Goal: Information Seeking & Learning: Learn about a topic

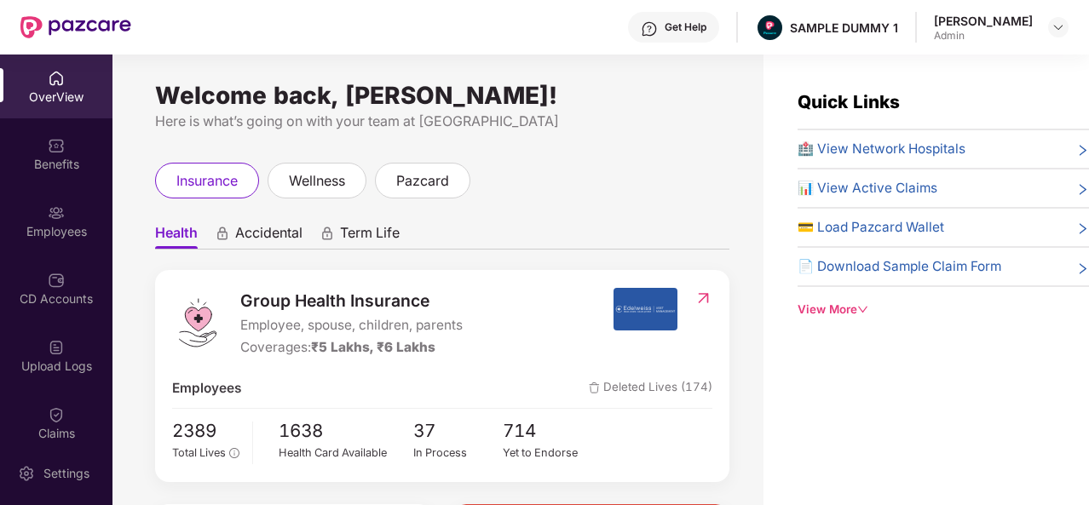
click at [684, 36] on div "Get Help" at bounding box center [673, 27] width 91 height 31
click at [519, 242] on ul "Health Accidental Term Life" at bounding box center [442, 233] width 574 height 34
click at [43, 149] on div "Benefits" at bounding box center [56, 154] width 112 height 64
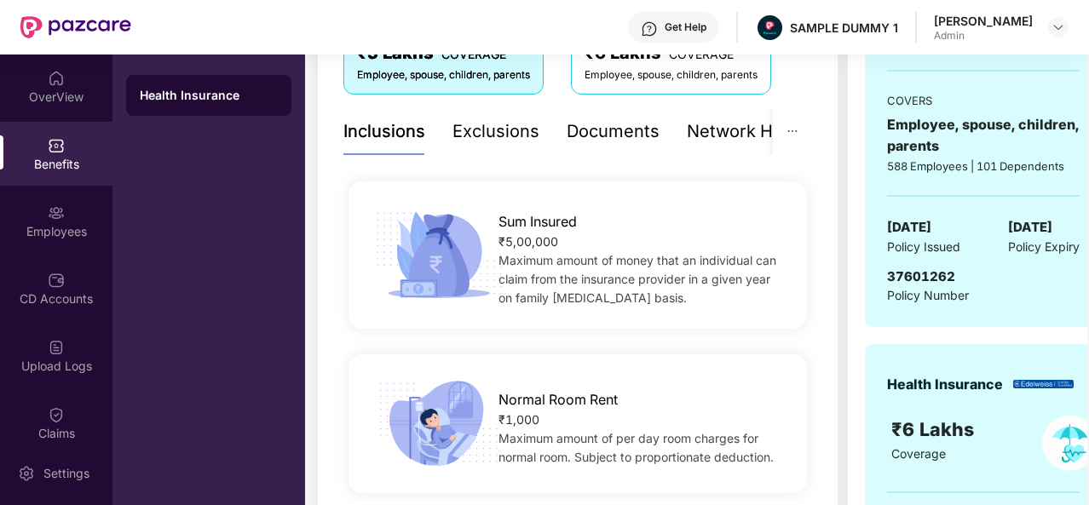
scroll to position [211, 0]
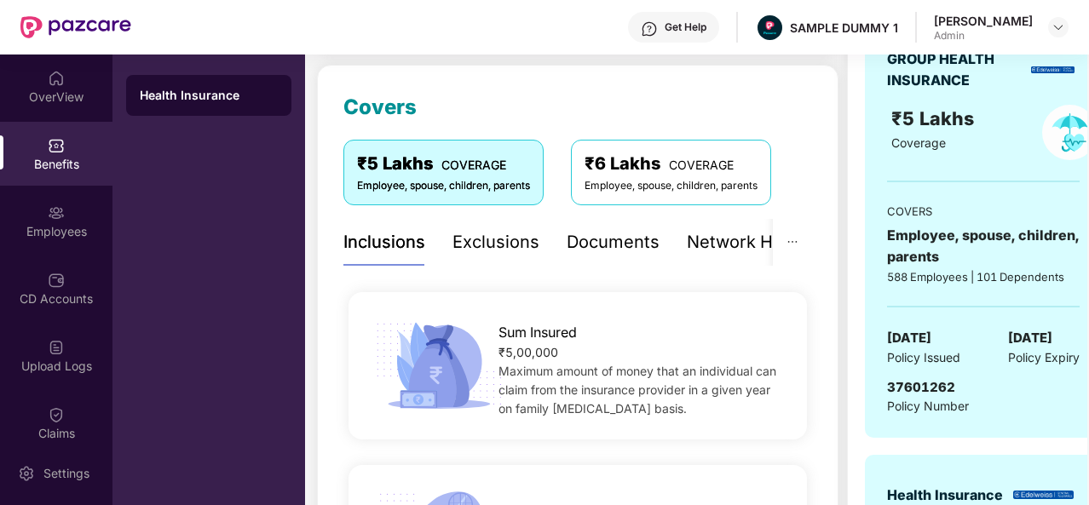
click at [497, 239] on div "Exclusions" at bounding box center [495, 242] width 87 height 26
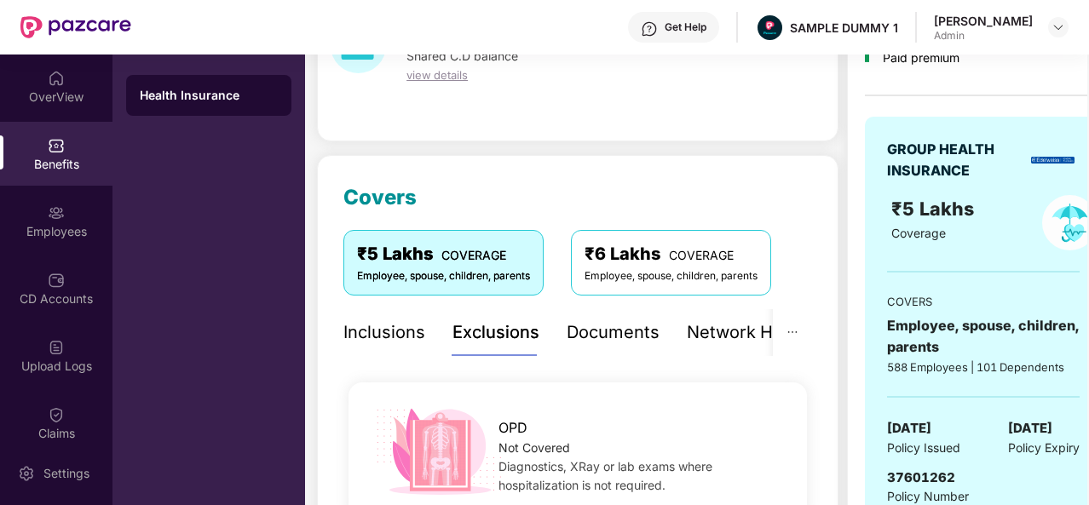
scroll to position [110, 0]
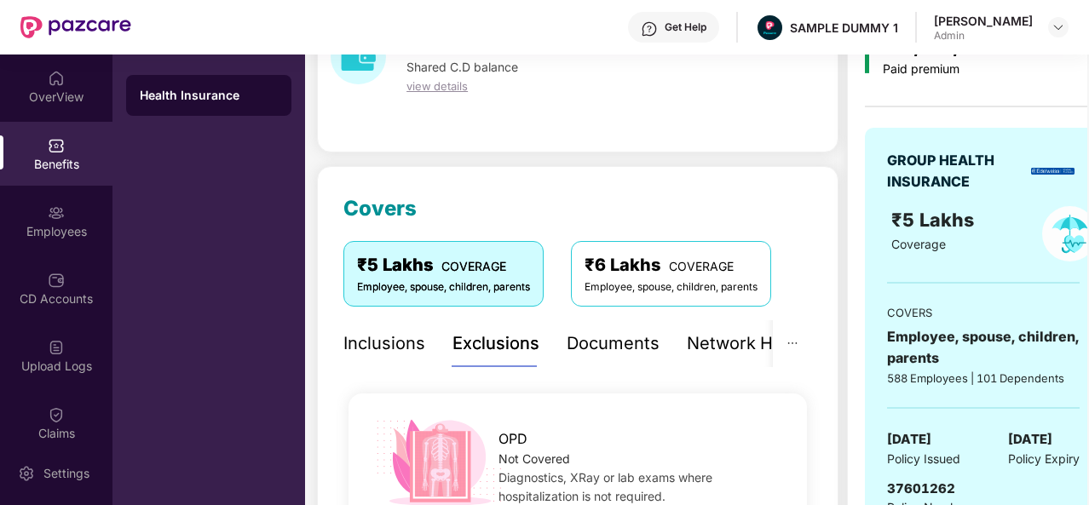
click at [595, 353] on div "Documents" at bounding box center [612, 344] width 93 height 26
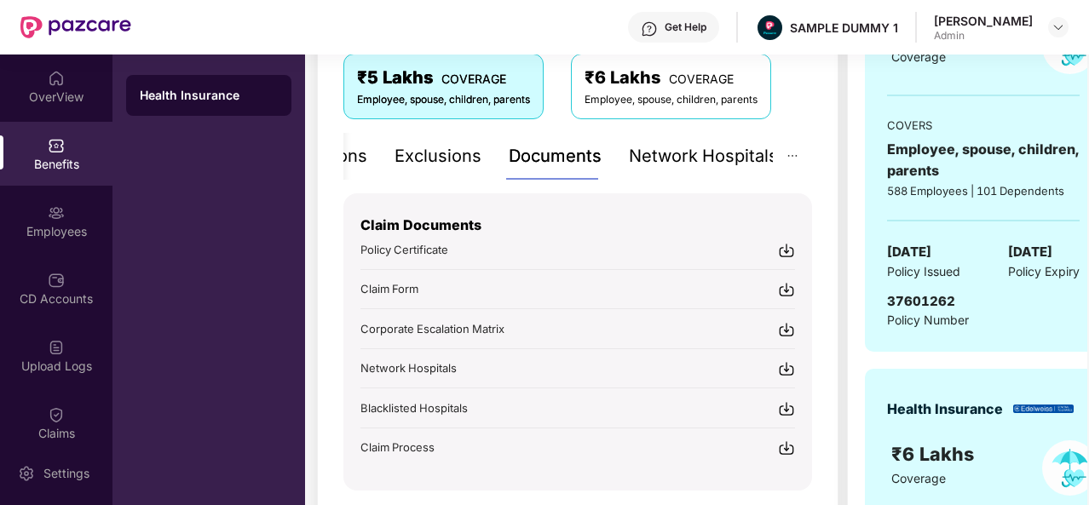
scroll to position [327, 0]
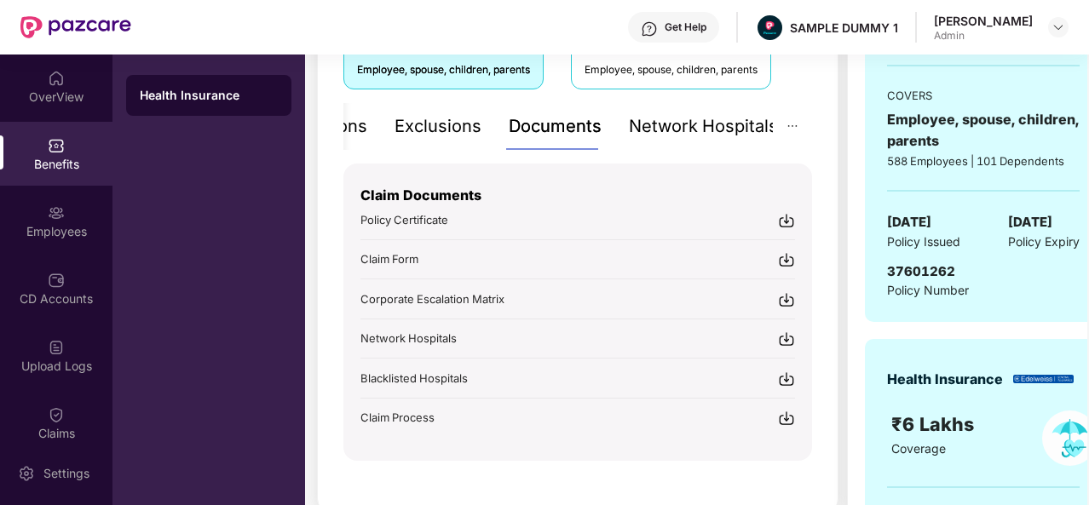
click at [680, 122] on div "Network Hospitals" at bounding box center [703, 126] width 149 height 26
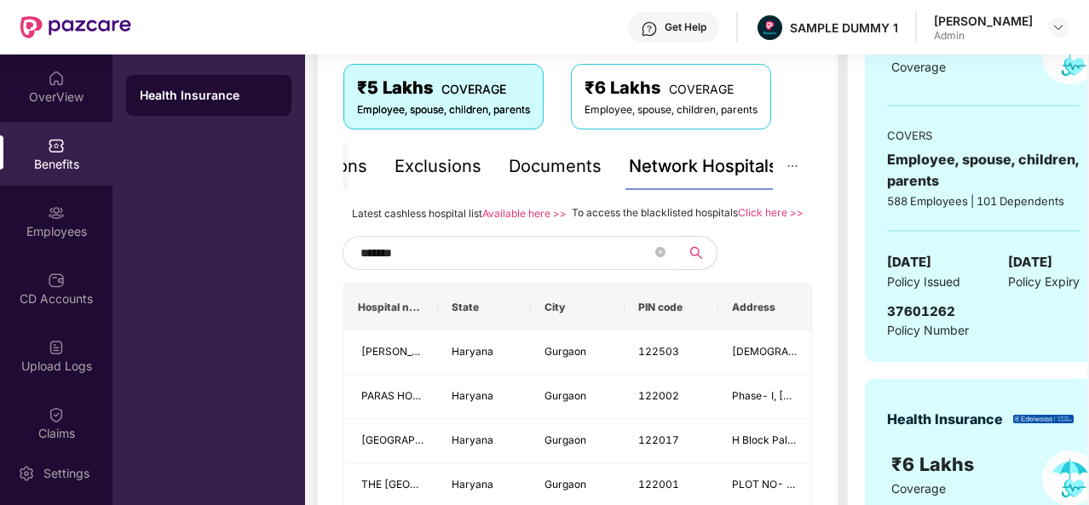
scroll to position [285, 0]
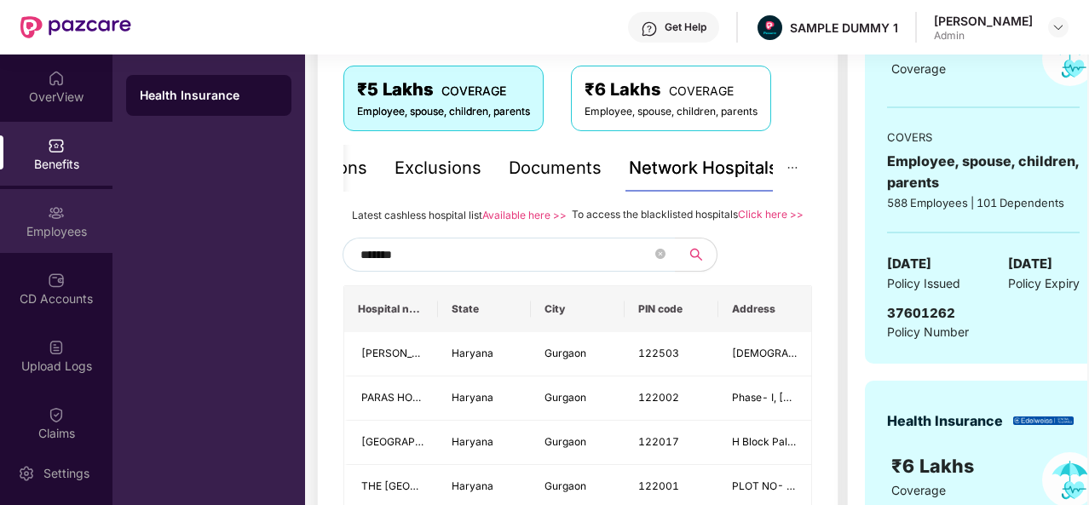
type input "*******"
click at [70, 226] on div "Employees" at bounding box center [56, 231] width 112 height 17
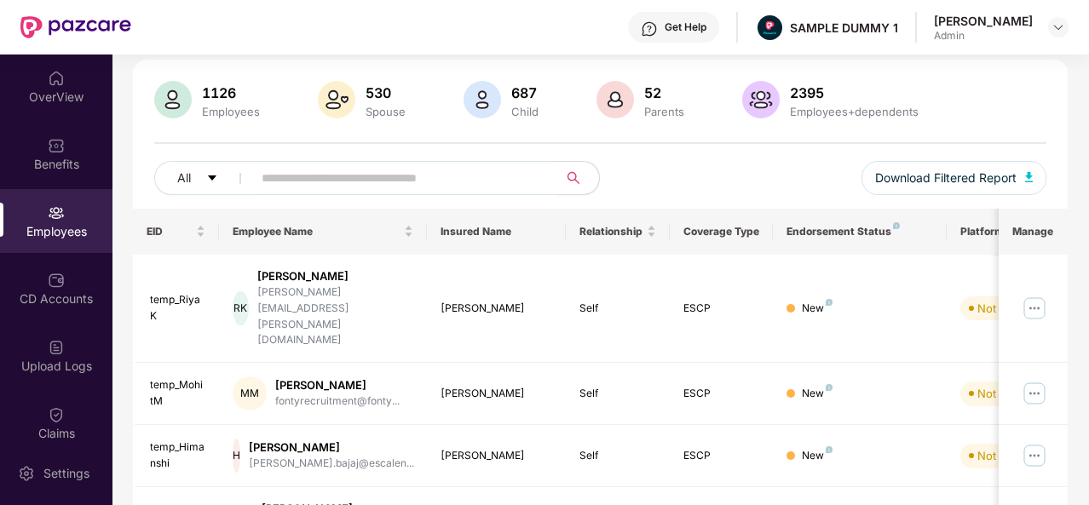
scroll to position [0, 0]
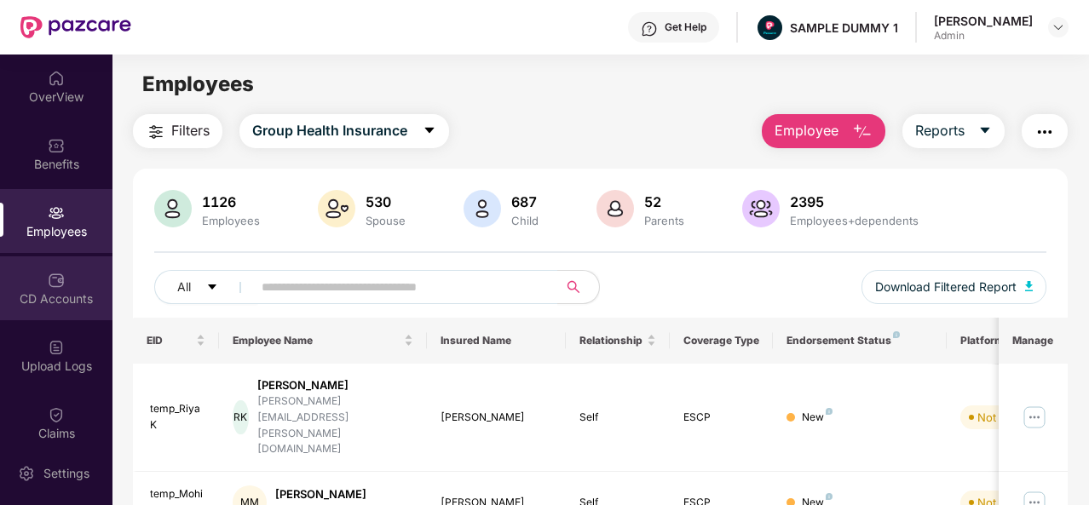
click at [61, 279] on img at bounding box center [56, 280] width 17 height 17
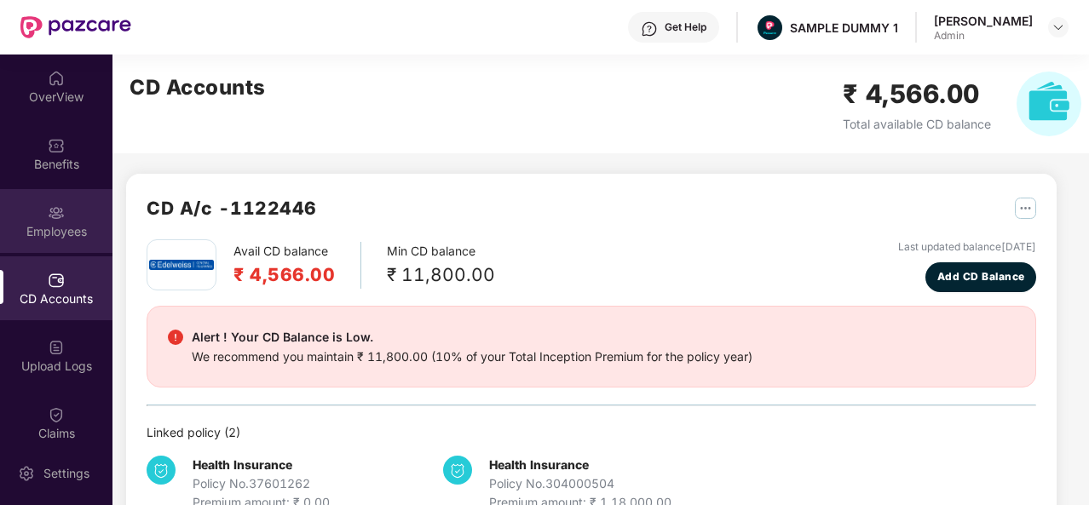
click at [75, 239] on div "Employees" at bounding box center [56, 231] width 112 height 17
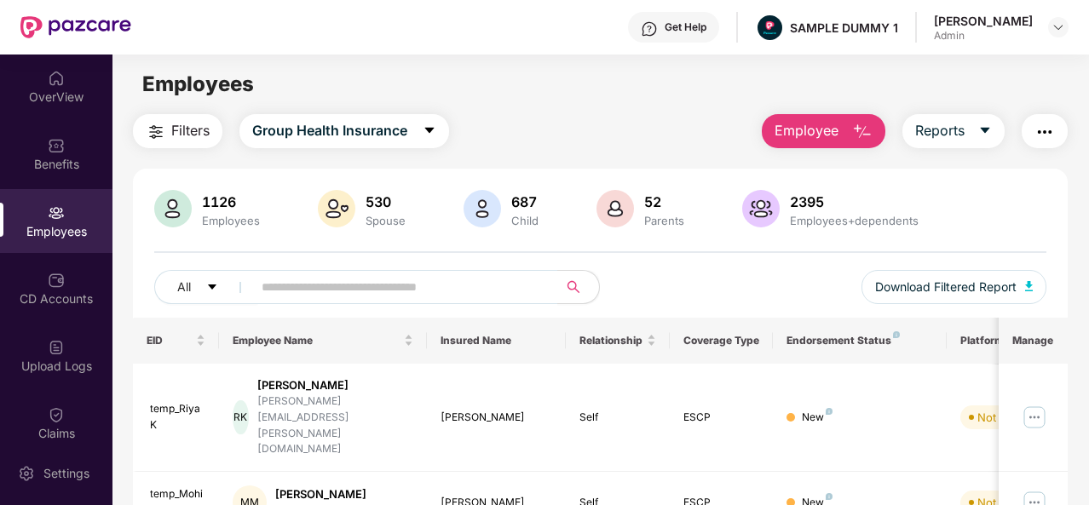
click at [841, 118] on button "Employee" at bounding box center [824, 131] width 124 height 34
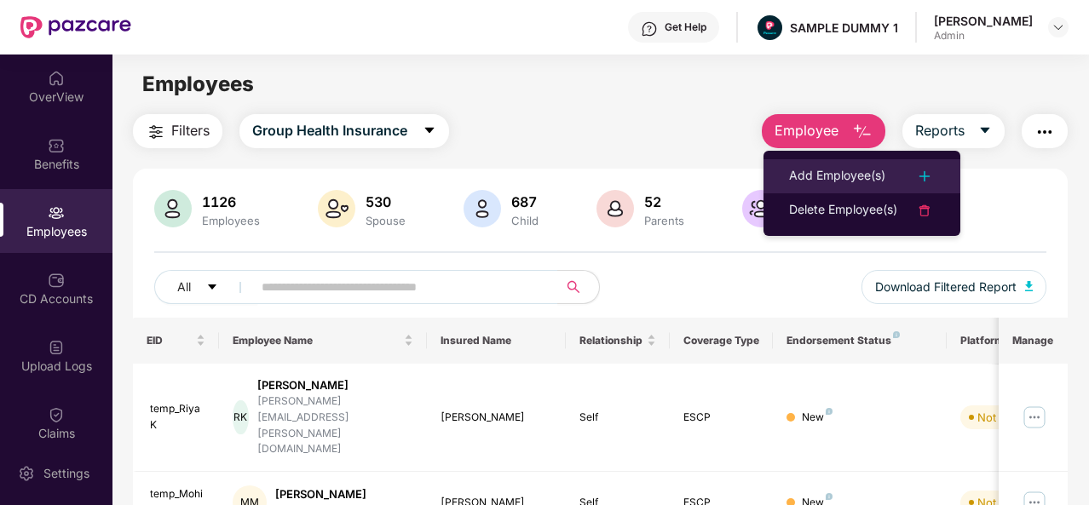
click at [860, 177] on div "Add Employee(s)" at bounding box center [837, 176] width 96 height 20
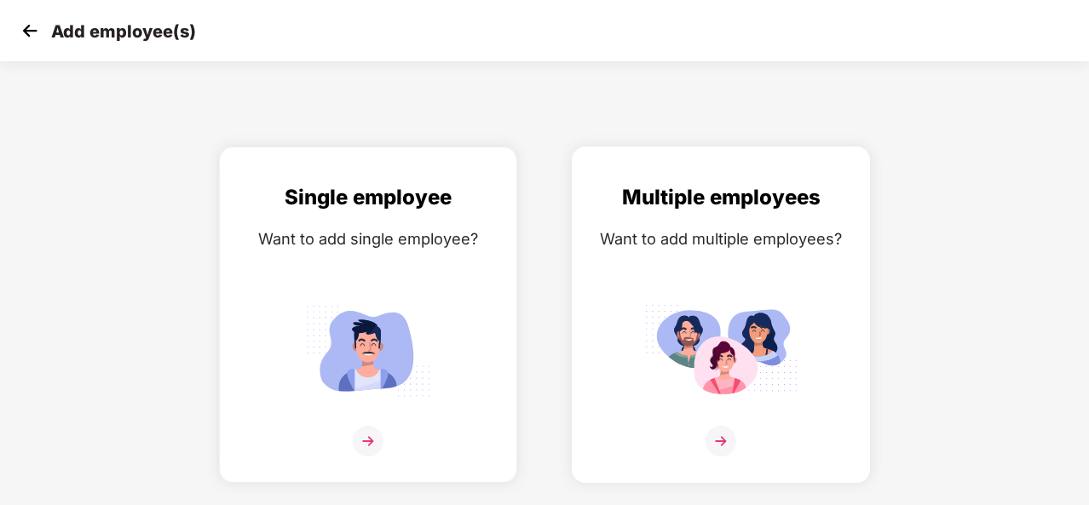
click at [724, 440] on img at bounding box center [720, 441] width 31 height 31
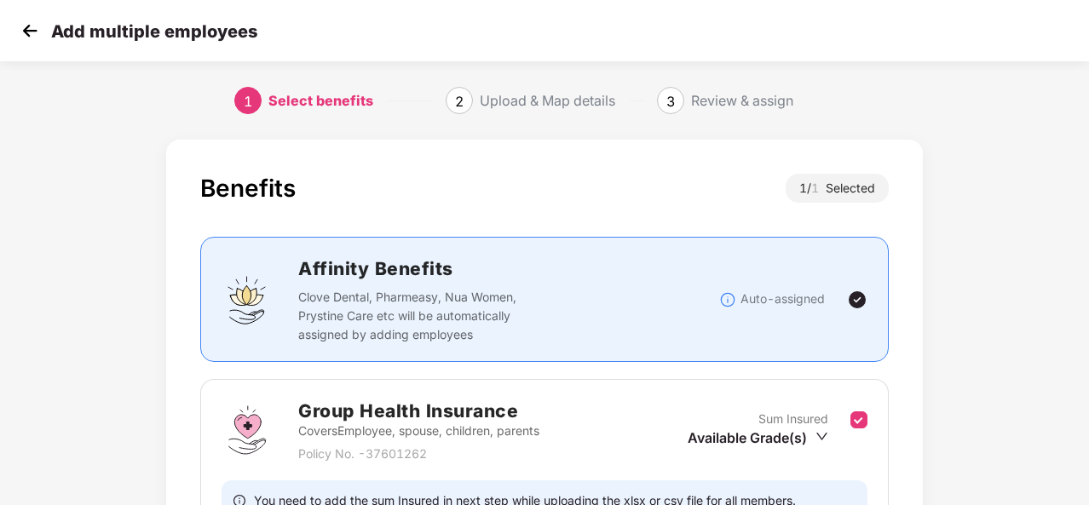
scroll to position [180, 0]
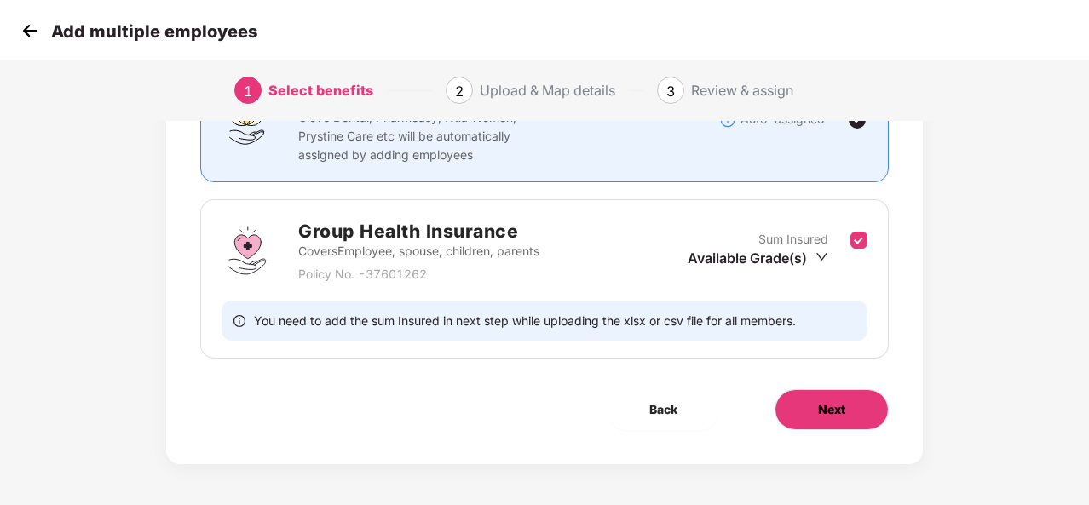
click at [842, 427] on button "Next" at bounding box center [831, 409] width 114 height 41
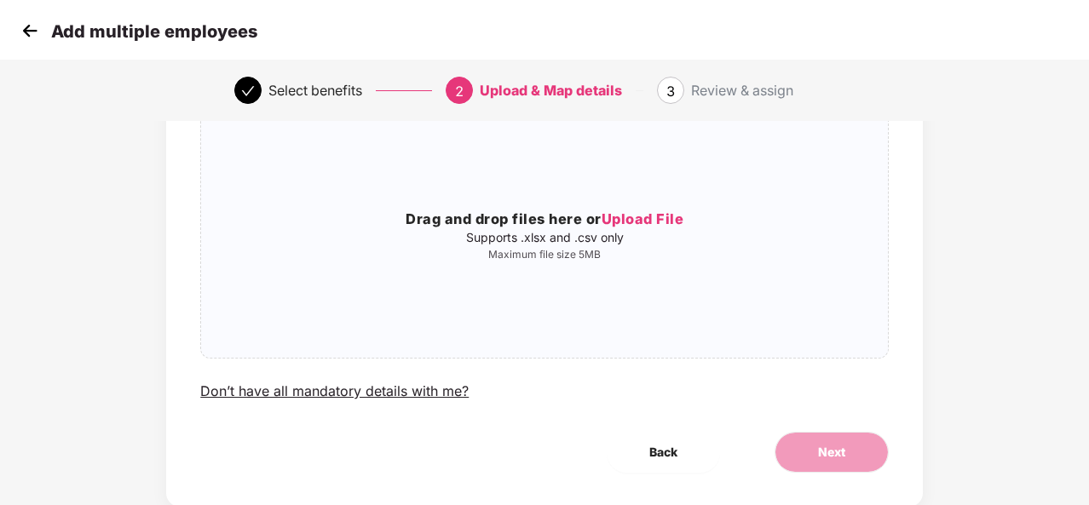
scroll to position [153, 0]
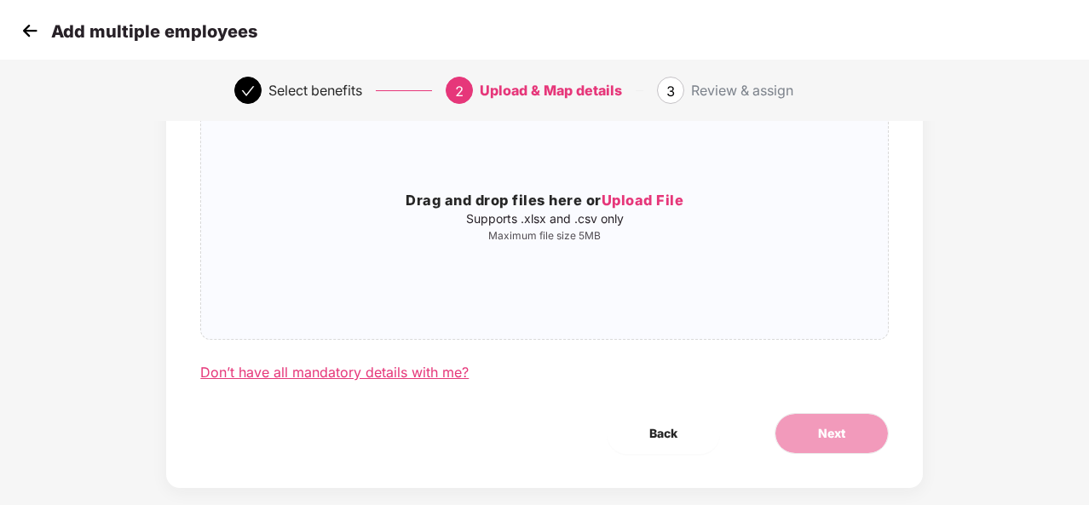
click at [331, 365] on div "Don’t have all mandatory details with me?" at bounding box center [334, 373] width 268 height 18
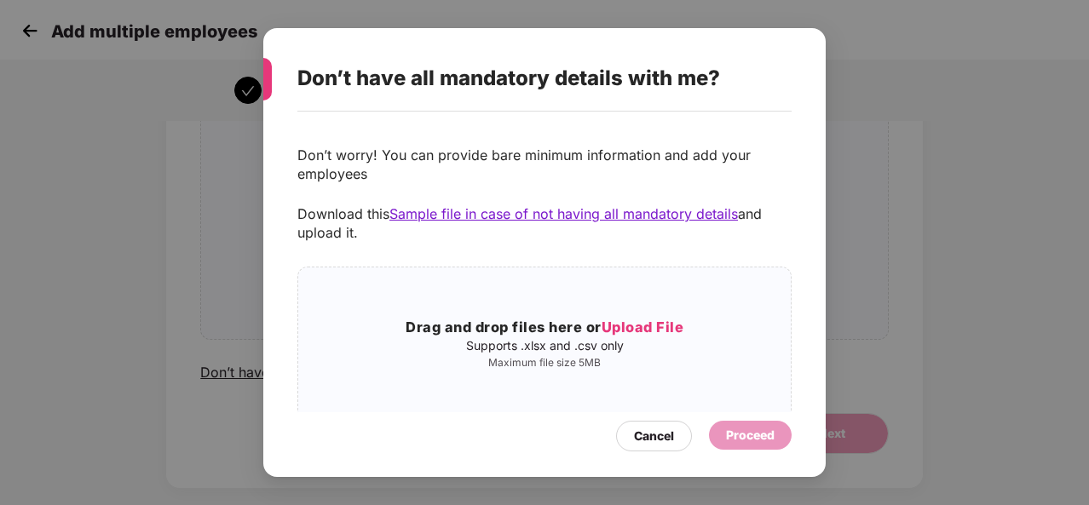
scroll to position [32, 0]
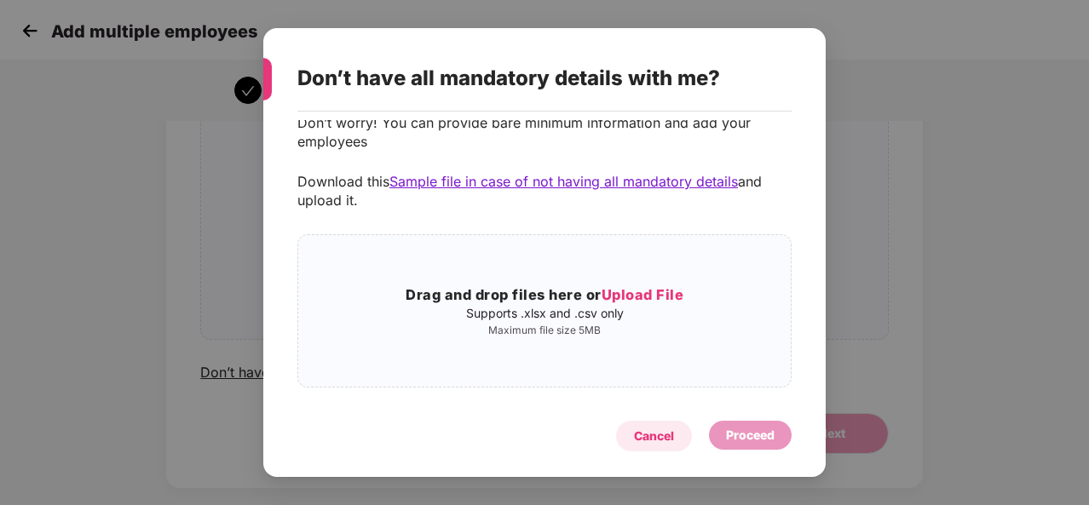
click at [651, 429] on div "Cancel" at bounding box center [654, 436] width 40 height 19
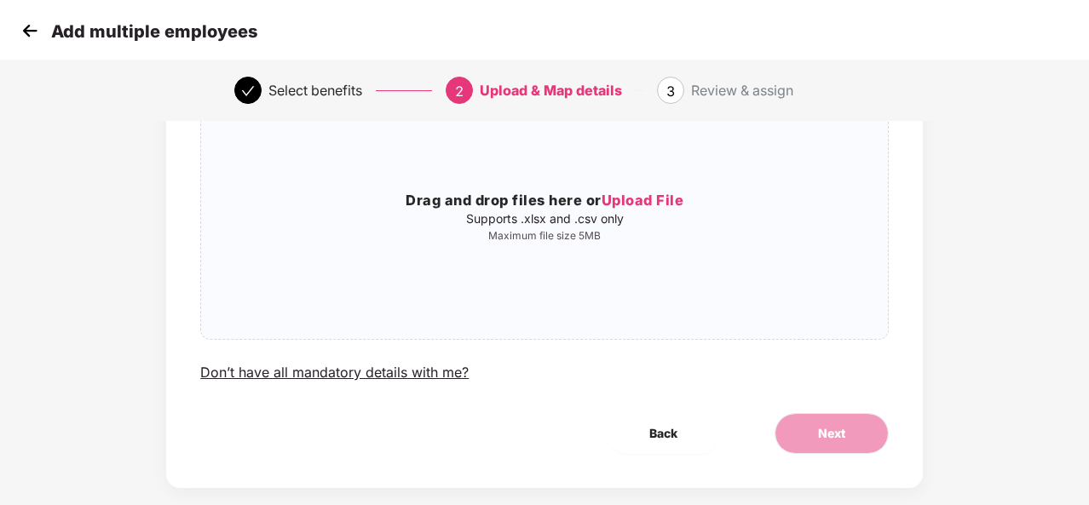
click at [15, 26] on div "Add multiple employees" at bounding box center [544, 30] width 1089 height 61
click at [29, 28] on img at bounding box center [30, 31] width 26 height 26
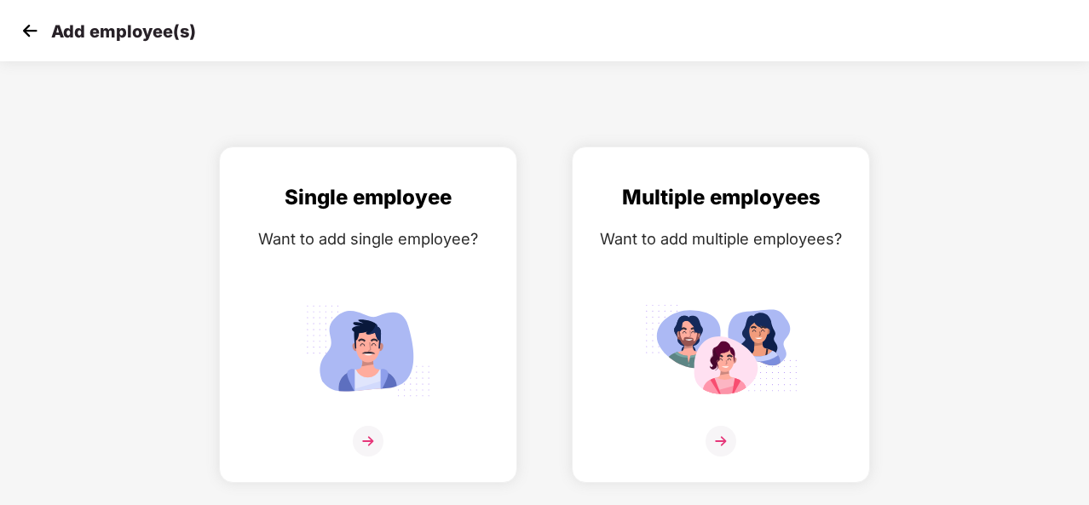
click at [30, 29] on img at bounding box center [30, 31] width 26 height 26
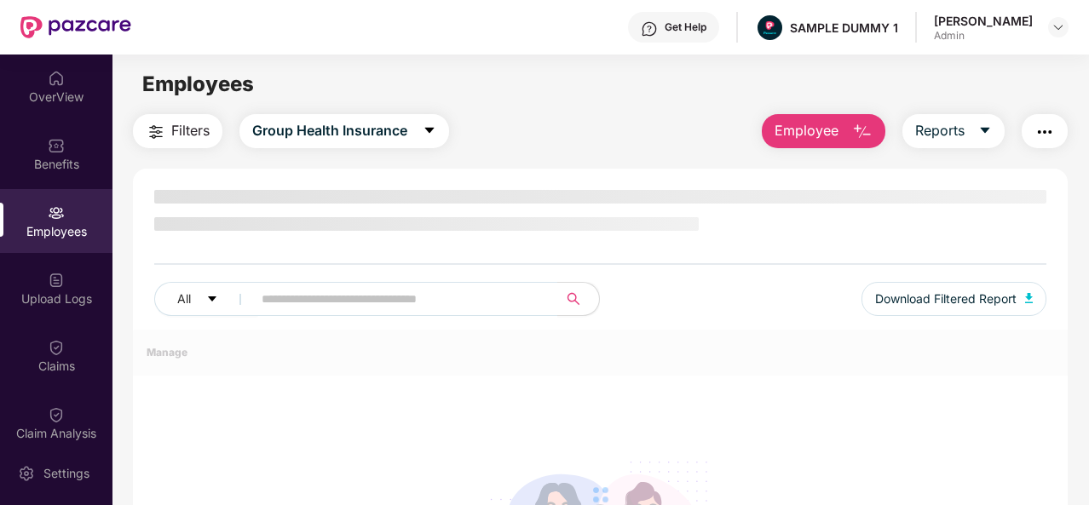
click at [842, 141] on button "Employee" at bounding box center [824, 131] width 124 height 34
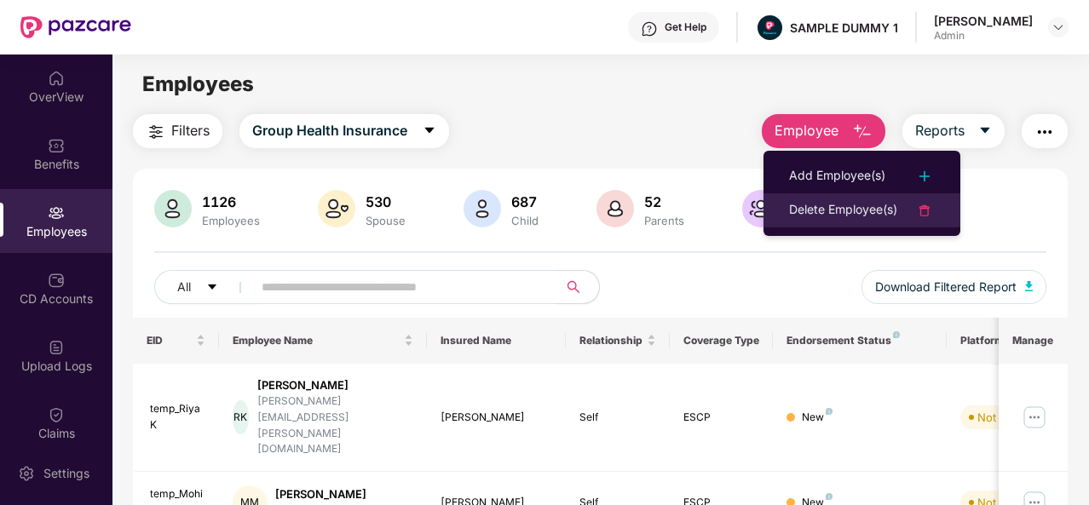
click at [873, 203] on div "Delete Employee(s)" at bounding box center [843, 210] width 108 height 20
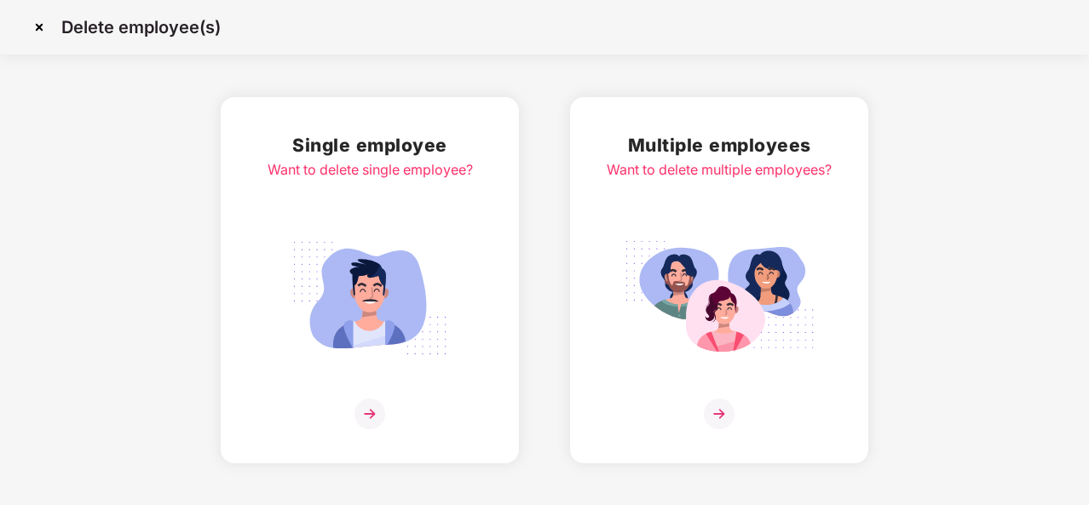
click at [718, 414] on img at bounding box center [719, 414] width 31 height 31
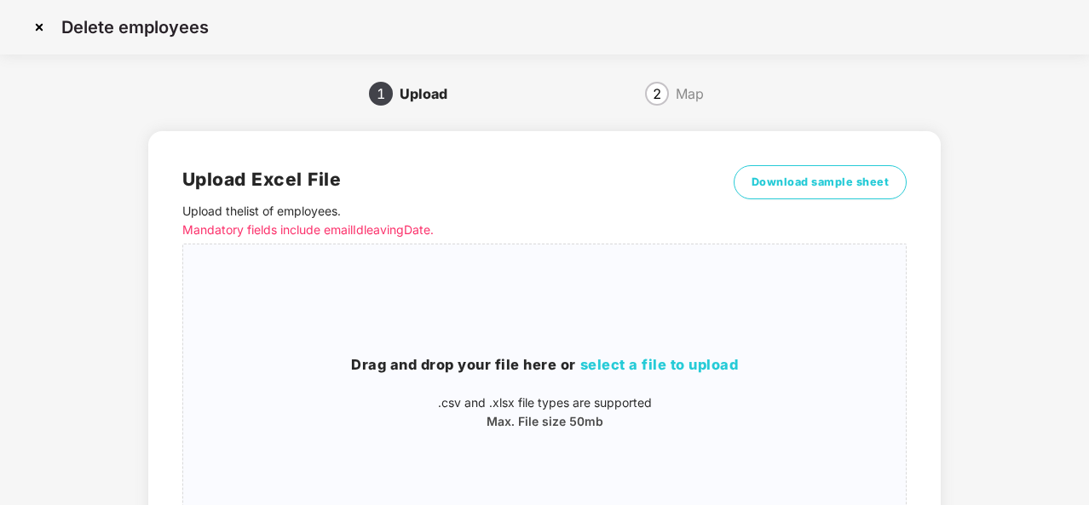
click at [38, 30] on img at bounding box center [39, 27] width 27 height 27
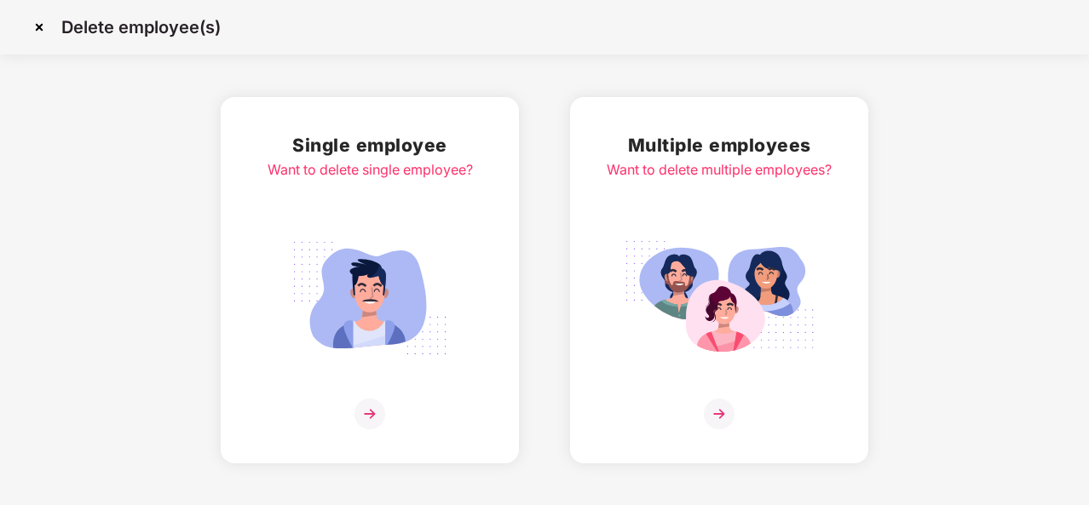
click at [38, 30] on img at bounding box center [39, 27] width 27 height 27
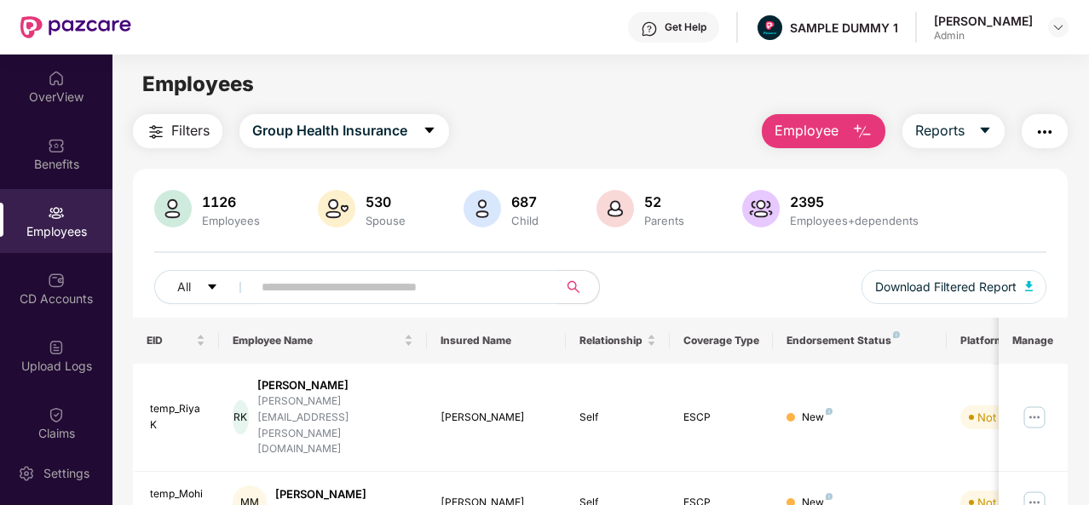
click at [857, 125] on img "button" at bounding box center [862, 132] width 20 height 20
click at [891, 125] on div "Employee Reports" at bounding box center [905, 131] width 323 height 34
click at [980, 134] on icon "caret-down" at bounding box center [985, 131] width 14 height 14
click at [1048, 124] on img "button" at bounding box center [1044, 132] width 20 height 20
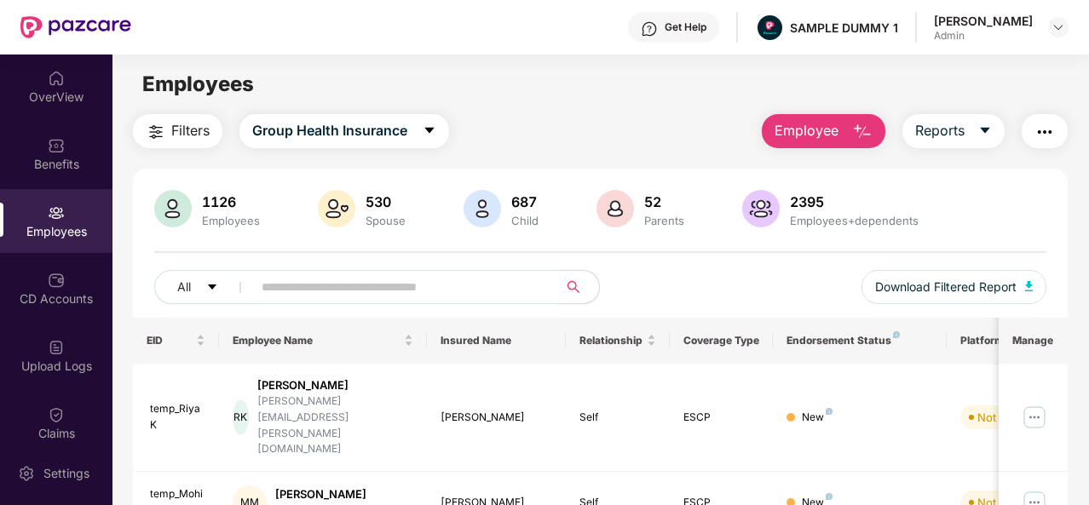
click at [710, 286] on div "All Download Filtered Report" at bounding box center [600, 294] width 892 height 48
click at [45, 309] on div "CD Accounts" at bounding box center [56, 288] width 112 height 64
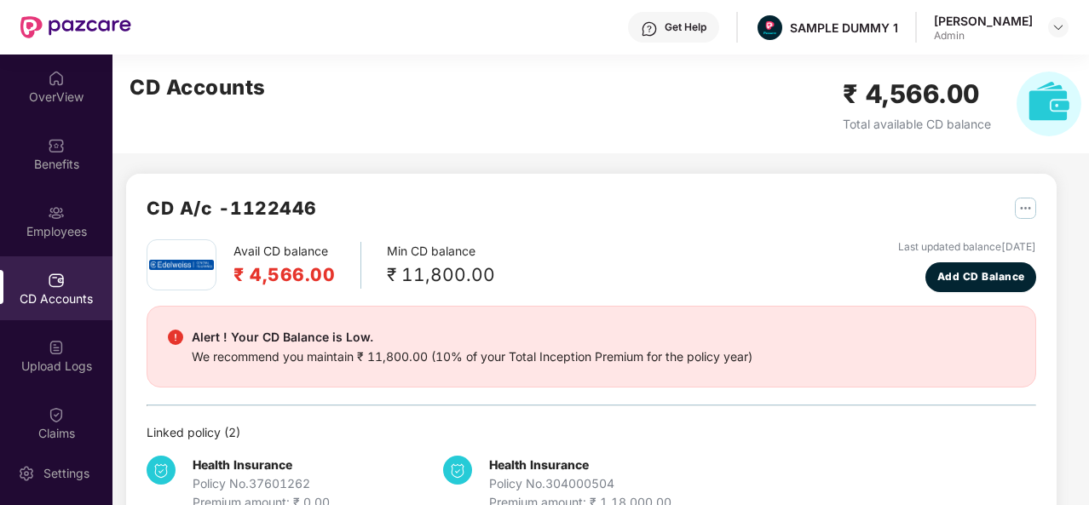
scroll to position [121, 0]
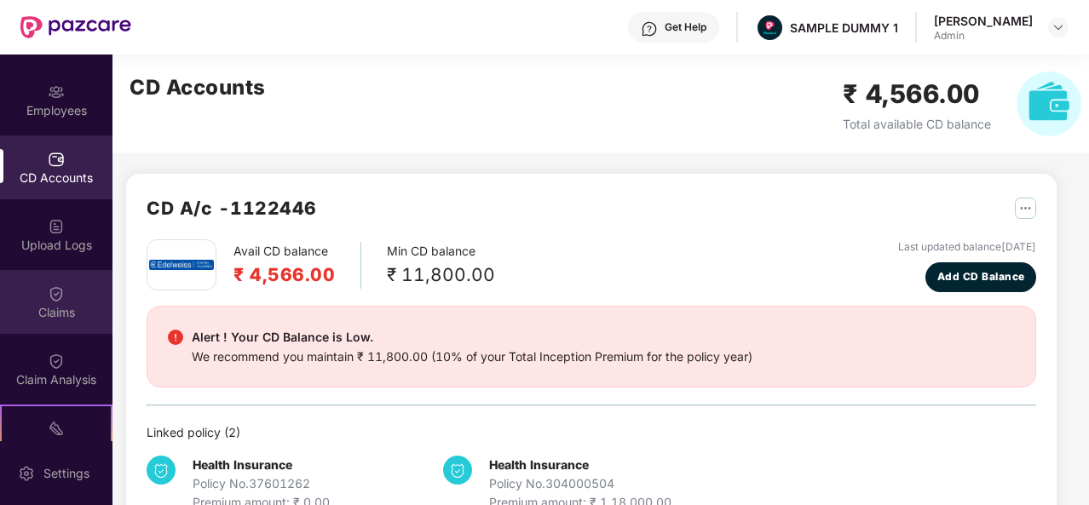
click at [60, 296] on img at bounding box center [56, 293] width 17 height 17
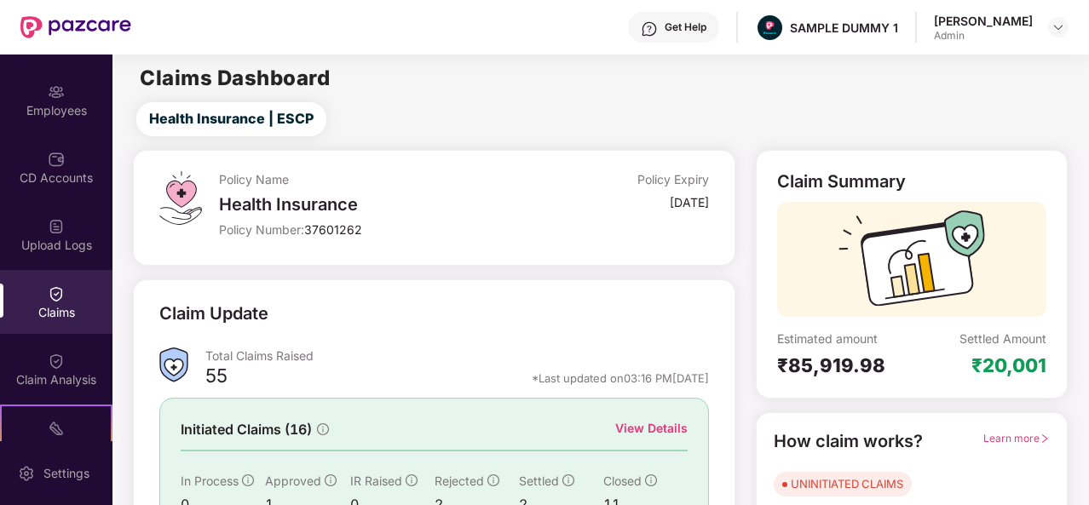
scroll to position [86, 0]
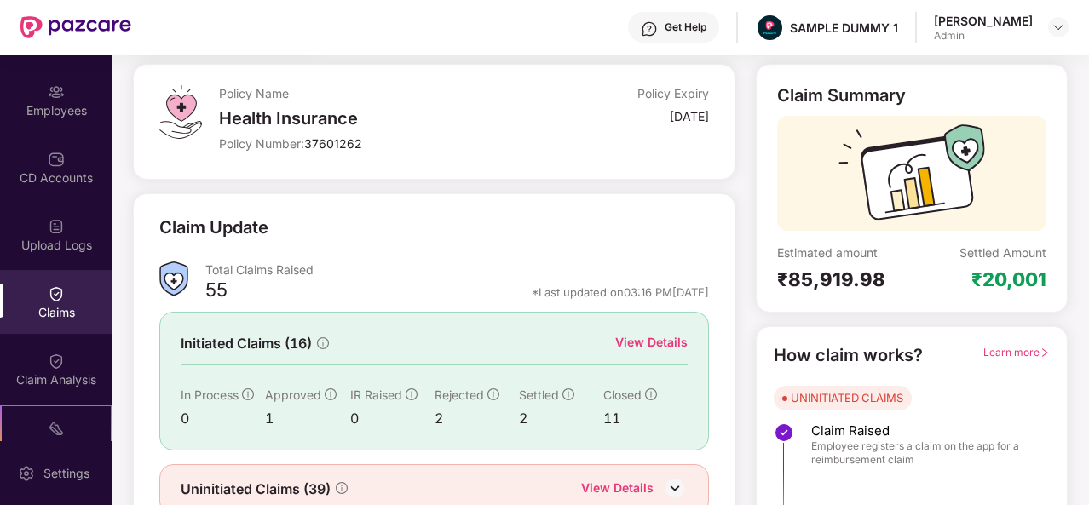
click at [674, 336] on div "View Details" at bounding box center [651, 342] width 72 height 19
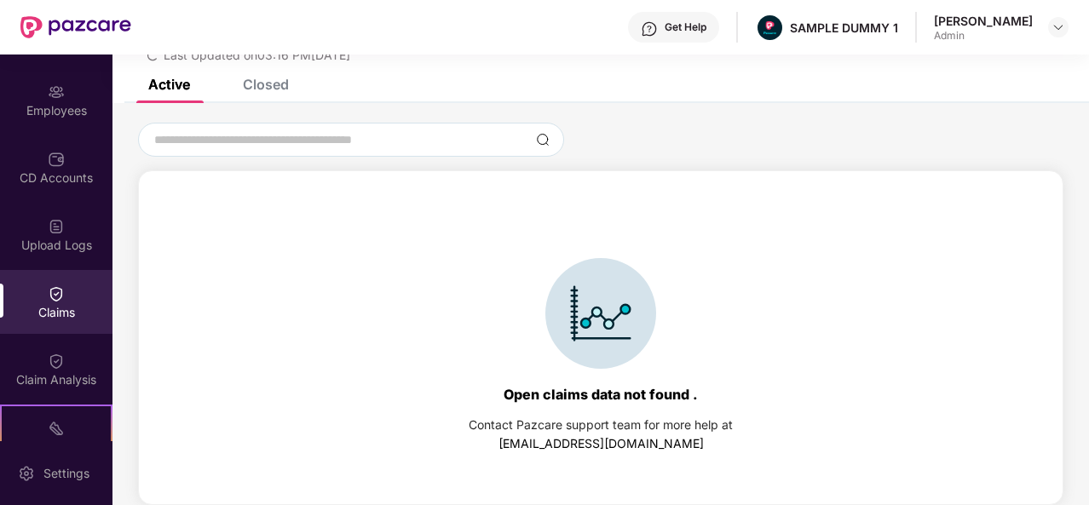
scroll to position [73, 0]
click at [262, 82] on div "Closed" at bounding box center [266, 84] width 46 height 17
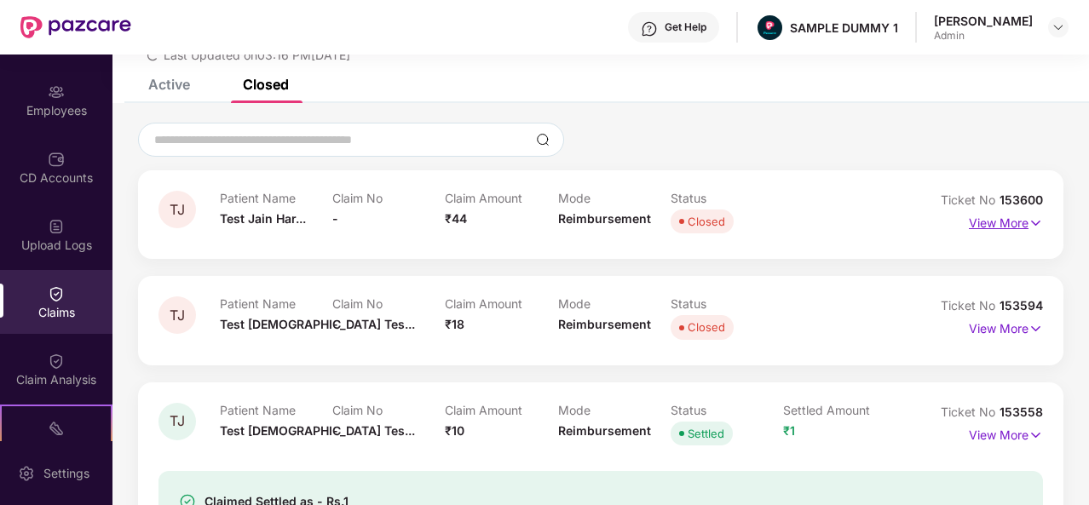
click at [993, 225] on p "View More" at bounding box center [1006, 221] width 74 height 23
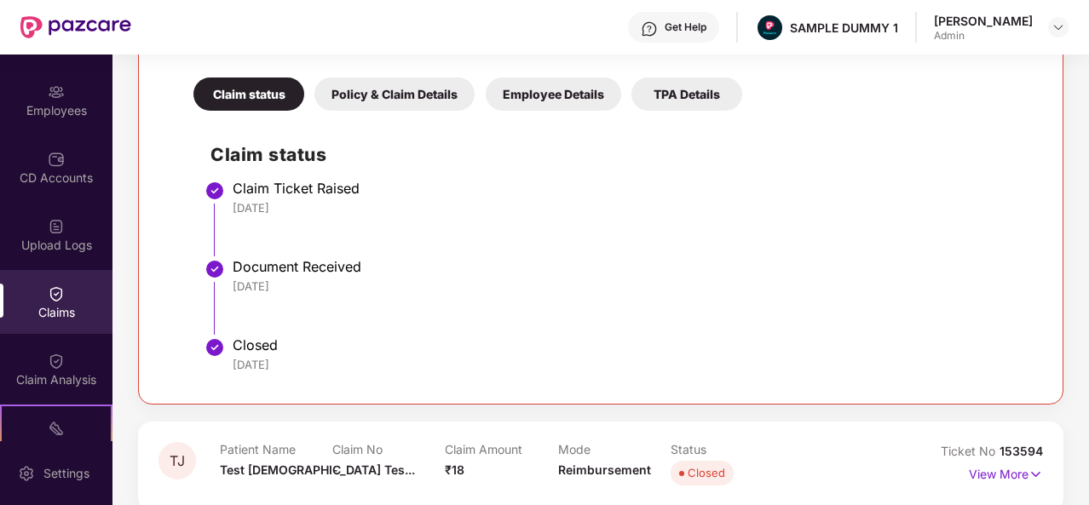
scroll to position [349, 0]
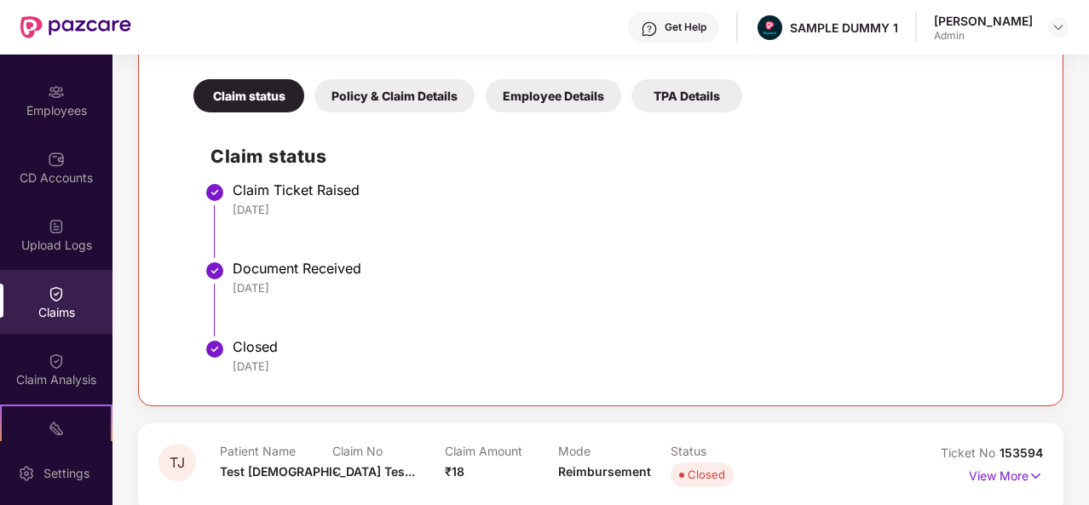
click at [404, 91] on div "Policy & Claim Details" at bounding box center [394, 95] width 160 height 33
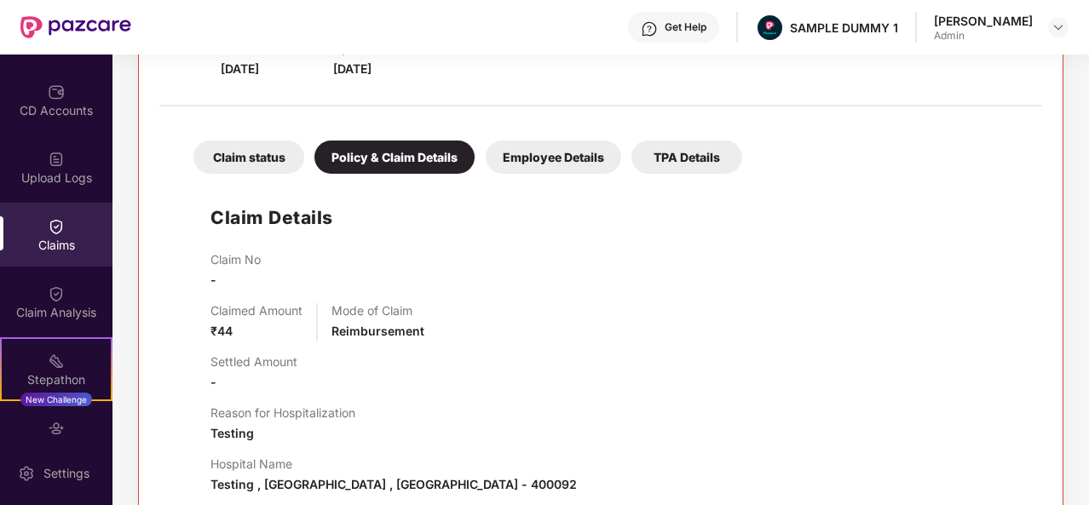
scroll to position [189, 0]
click at [74, 289] on div "Claim Analysis" at bounding box center [56, 301] width 112 height 64
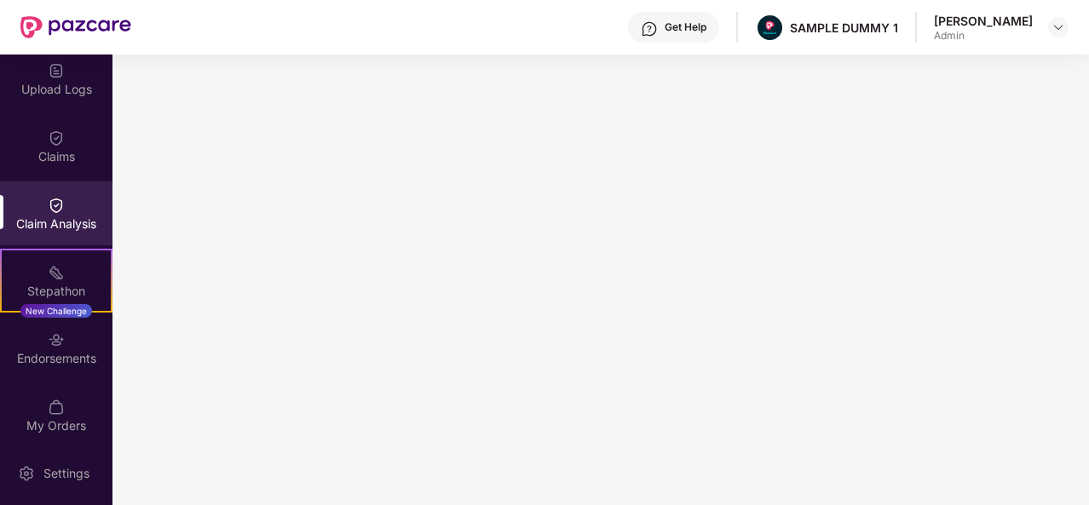
scroll to position [353, 0]
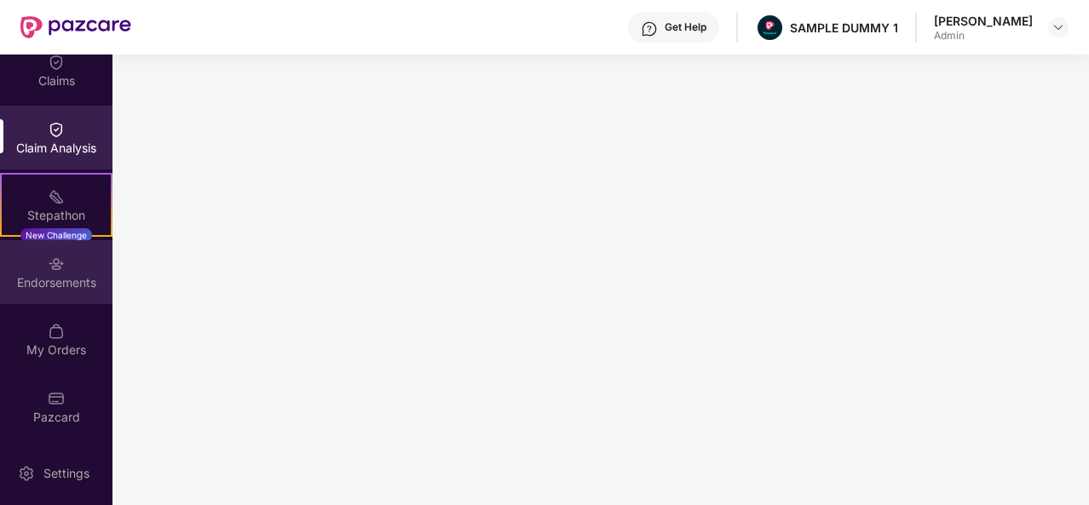
click at [61, 265] on div "Endorsements" at bounding box center [56, 272] width 112 height 64
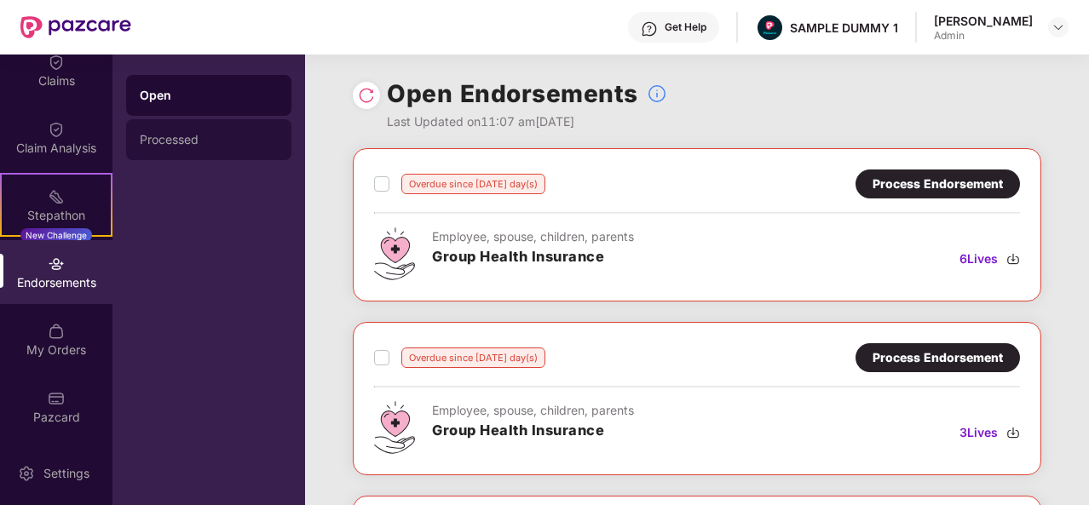
click at [193, 135] on div "Processed" at bounding box center [209, 140] width 138 height 14
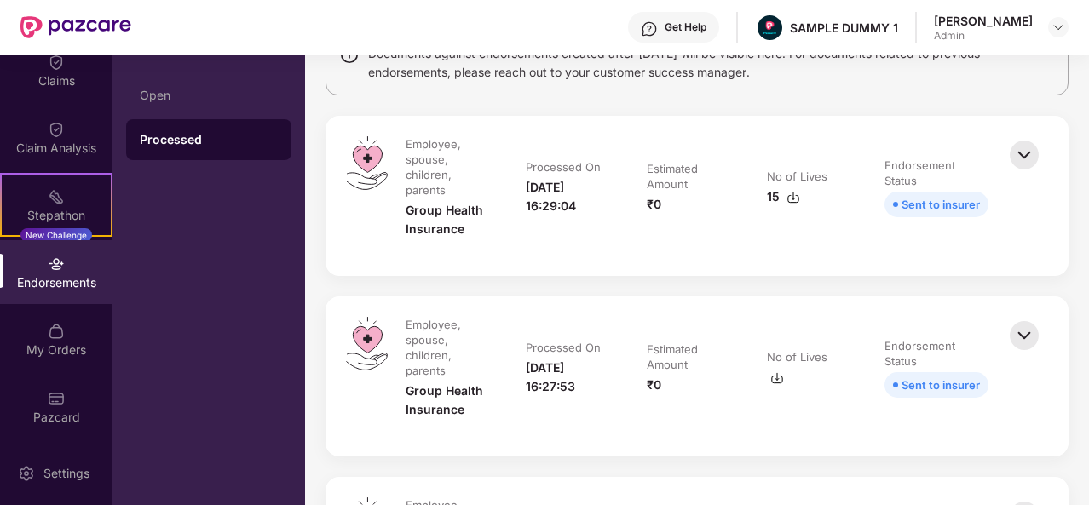
scroll to position [160, 0]
click at [1030, 162] on img at bounding box center [1023, 153] width 37 height 37
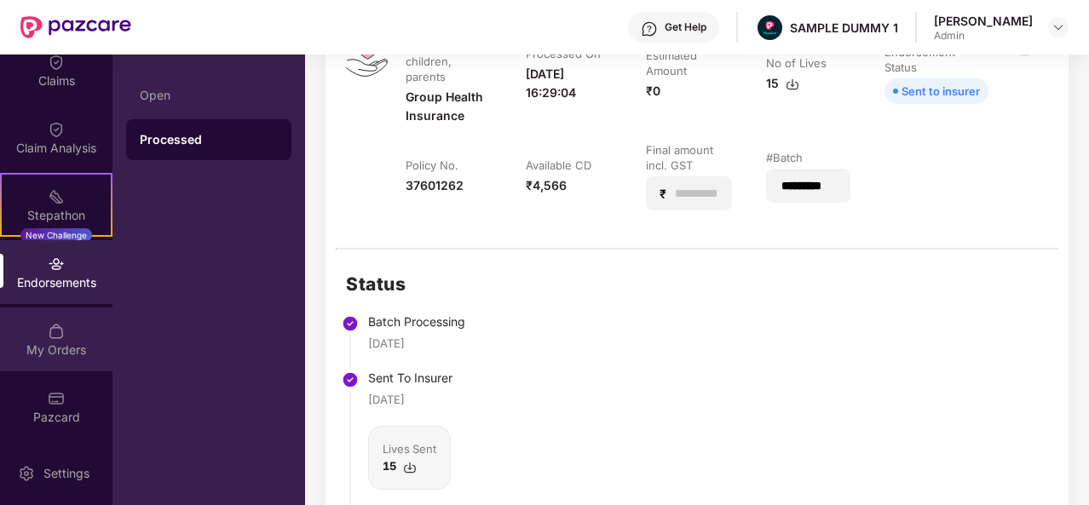
scroll to position [0, 0]
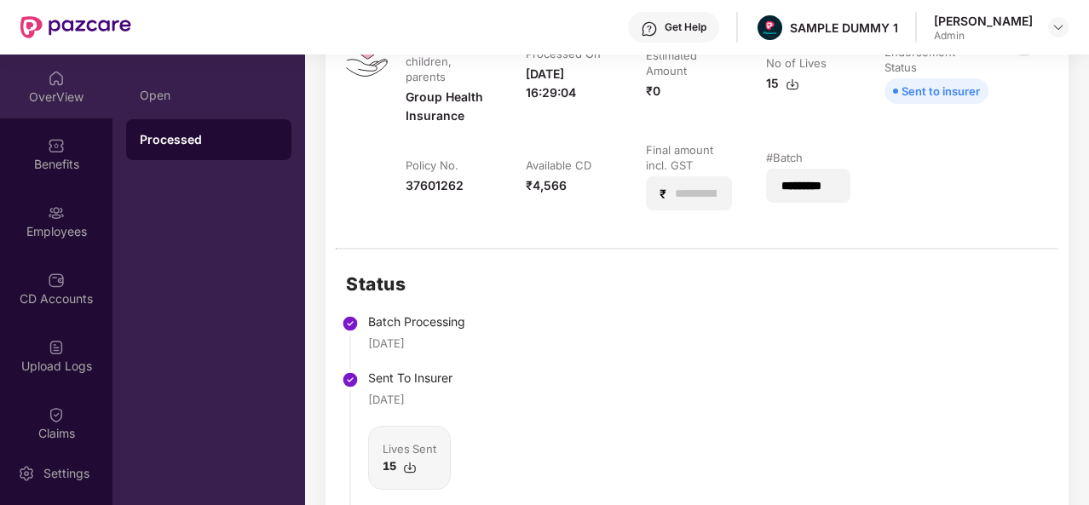
click at [65, 99] on div "OverView" at bounding box center [56, 97] width 112 height 17
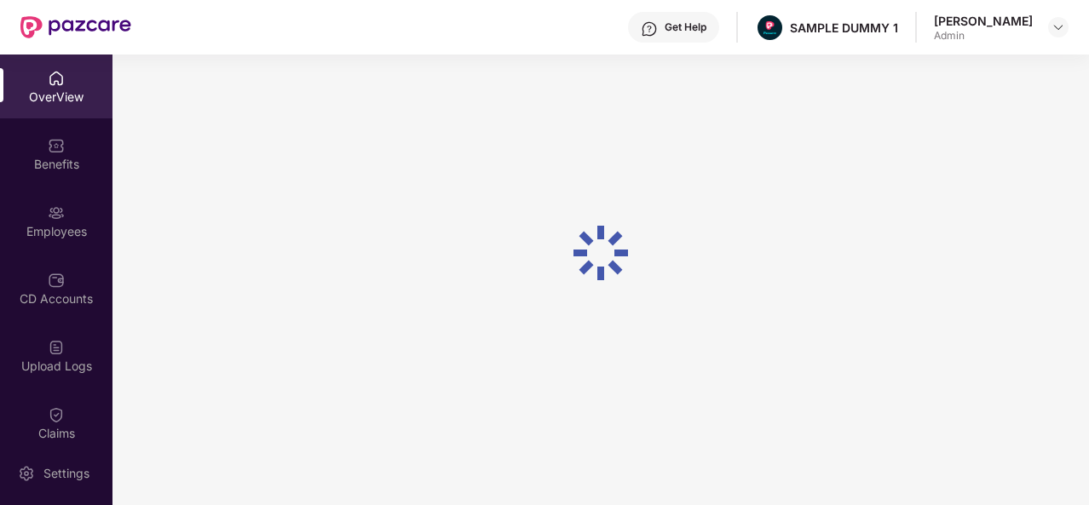
scroll to position [55, 0]
